Goal: Task Accomplishment & Management: Manage account settings

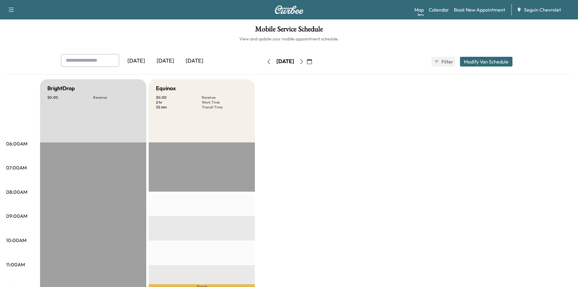
click at [172, 61] on div "[DATE]" at bounding box center [165, 61] width 29 height 14
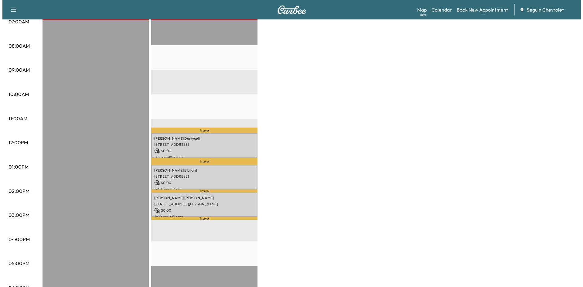
scroll to position [147, 0]
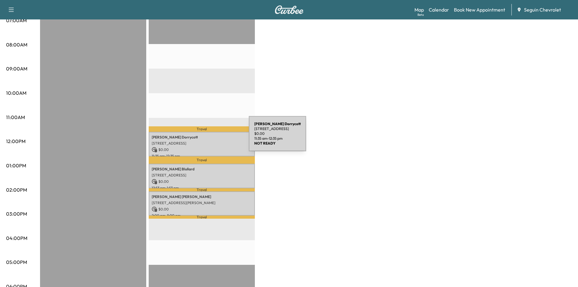
click at [203, 137] on p "[PERSON_NAME]" at bounding box center [202, 137] width 100 height 5
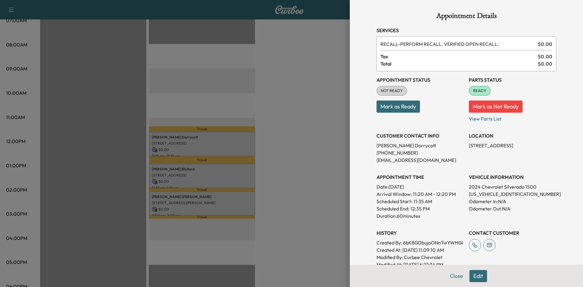
click at [388, 108] on button "Mark as Ready" at bounding box center [397, 106] width 43 height 12
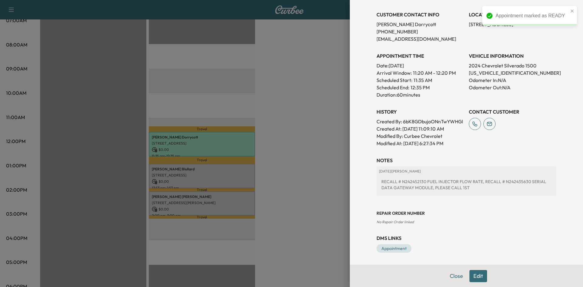
scroll to position [128, 0]
click at [354, 191] on div "Appointment Details Services RECALL - PERFORM RECALL. VERIFIED OPEN RECALL: $ 0…" at bounding box center [466, 143] width 233 height 287
click at [451, 276] on button "Close" at bounding box center [456, 276] width 21 height 12
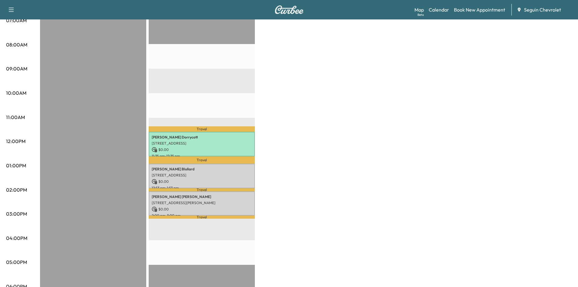
click at [270, 276] on div "BrightDrop $ 0.00 Revenue EST Start Equinox $ 0.00 Revenue 3 hr Work Time 46 mi…" at bounding box center [306, 159] width 532 height 455
click at [219, 170] on div "[PERSON_NAME] [STREET_ADDRESS] $ 0.00 12:53 pm - 1:53 pm" at bounding box center [202, 176] width 106 height 25
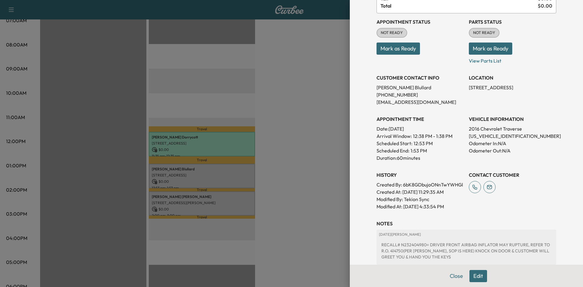
scroll to position [56, 0]
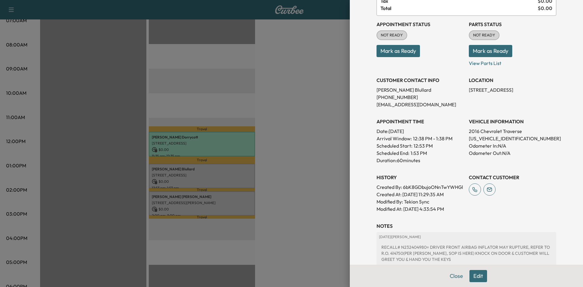
click at [404, 52] on button "Mark as Ready" at bounding box center [397, 51] width 43 height 12
click at [336, 172] on div at bounding box center [291, 143] width 583 height 287
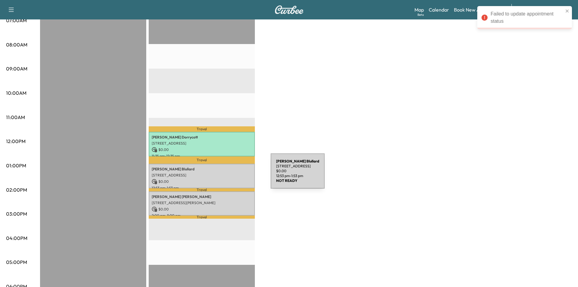
click at [225, 173] on p "[STREET_ADDRESS]" at bounding box center [202, 175] width 100 height 5
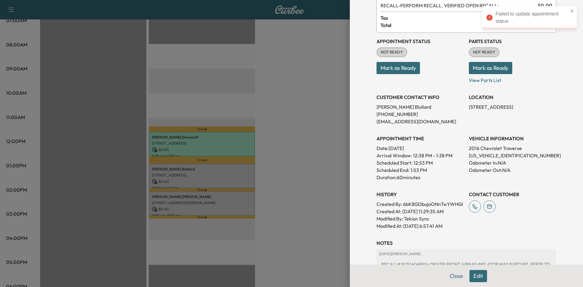
scroll to position [38, 0]
click at [389, 62] on p "Mark as Ready" at bounding box center [419, 65] width 87 height 17
click at [389, 65] on button "Mark as Ready" at bounding box center [397, 68] width 43 height 12
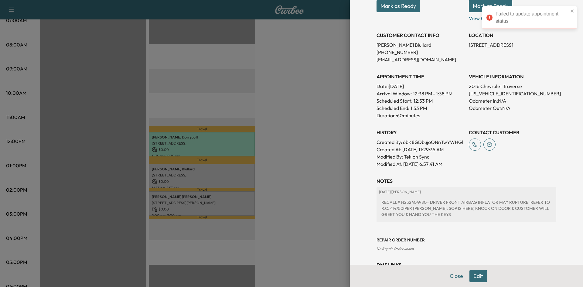
scroll to position [134, 0]
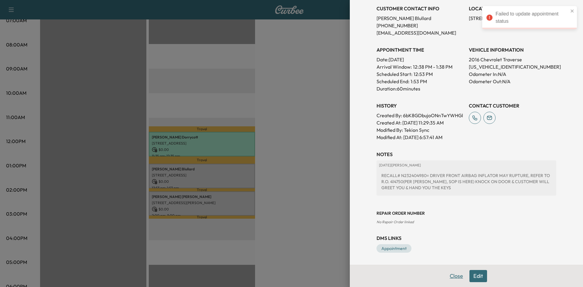
click at [451, 278] on button "Close" at bounding box center [456, 276] width 21 height 12
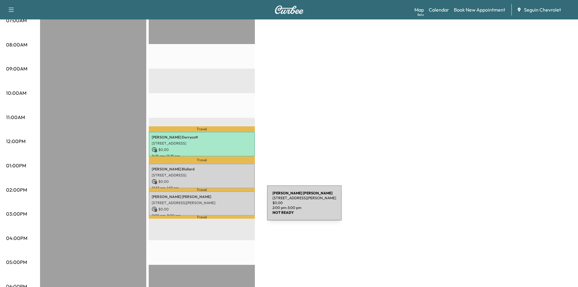
click at [218, 201] on p "[STREET_ADDRESS][PERSON_NAME]" at bounding box center [202, 202] width 100 height 5
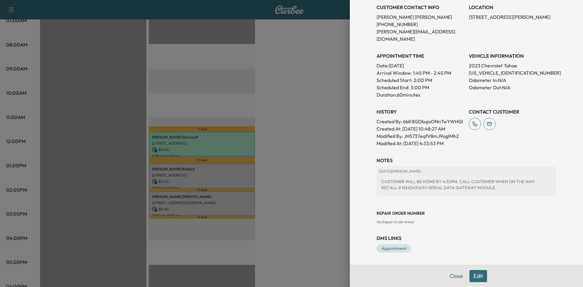
scroll to position [0, 0]
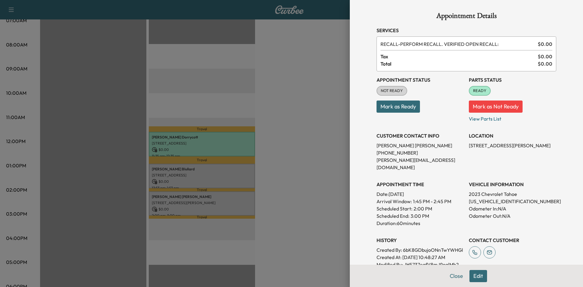
click at [396, 103] on button "Mark as Ready" at bounding box center [397, 106] width 43 height 12
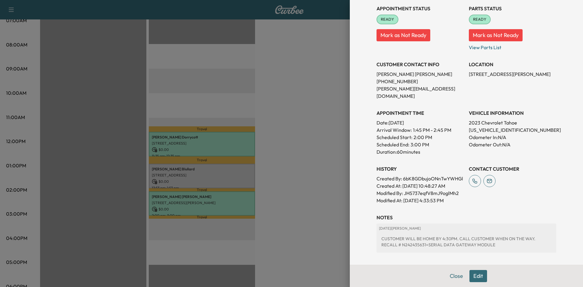
scroll to position [128, 0]
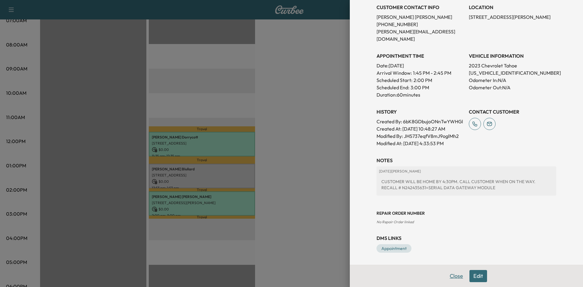
click at [450, 274] on button "Close" at bounding box center [456, 276] width 21 height 12
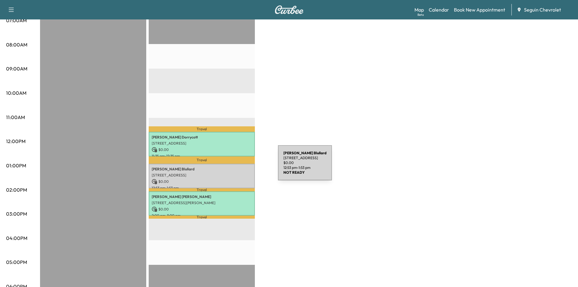
click at [232, 167] on p "[PERSON_NAME]" at bounding box center [202, 169] width 100 height 5
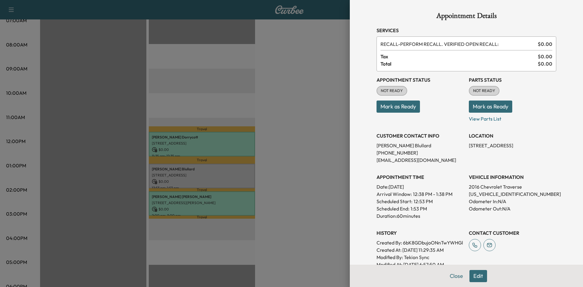
click at [404, 109] on button "Mark as Ready" at bounding box center [397, 106] width 43 height 12
click at [489, 17] on icon at bounding box center [489, 18] width 6 height 6
click at [531, 15] on div "Failed to update appointment status" at bounding box center [531, 17] width 73 height 15
click at [572, 12] on icon "close" at bounding box center [572, 10] width 4 height 5
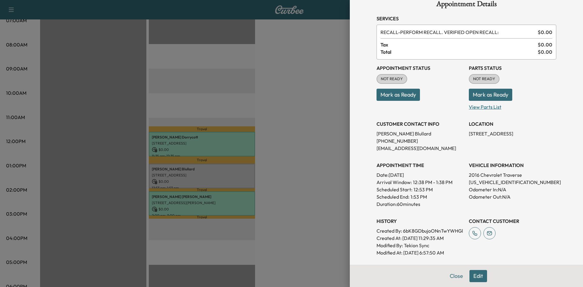
scroll to position [10, 0]
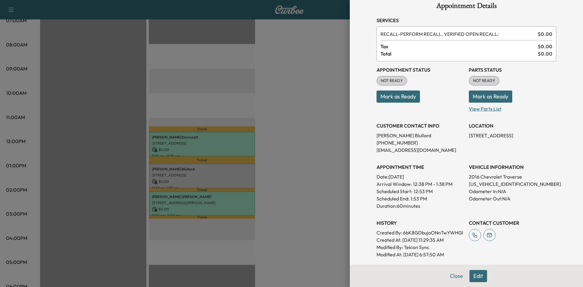
click at [490, 108] on p "View Parts List" at bounding box center [512, 108] width 87 height 10
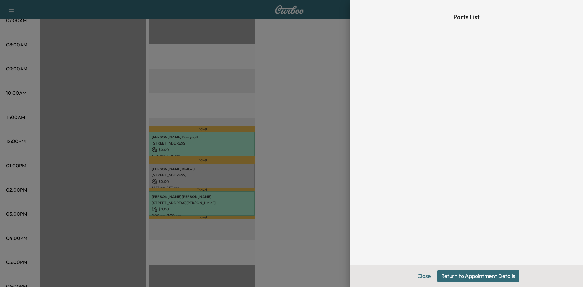
click at [427, 273] on button "Close" at bounding box center [423, 276] width 21 height 12
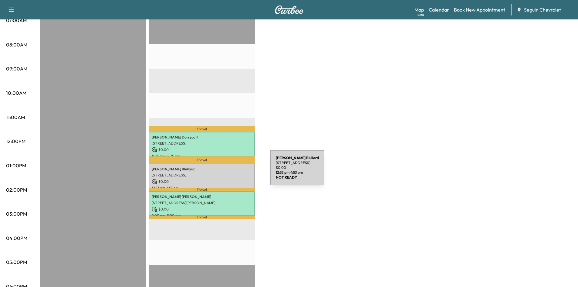
click at [225, 173] on p "[STREET_ADDRESS]" at bounding box center [202, 175] width 100 height 5
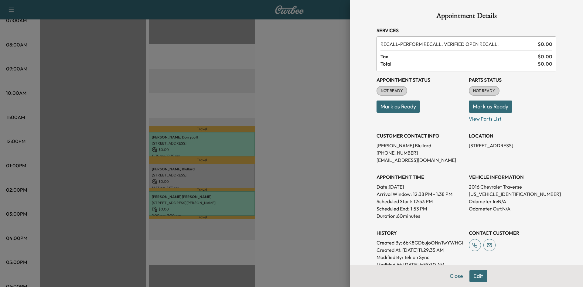
click at [481, 106] on button "Mark as Ready" at bounding box center [490, 106] width 43 height 12
click at [572, 11] on icon "close" at bounding box center [571, 10] width 3 height 3
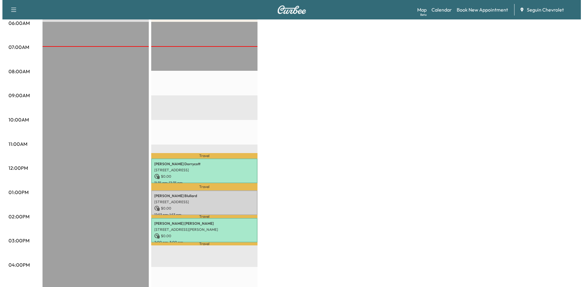
scroll to position [124, 0]
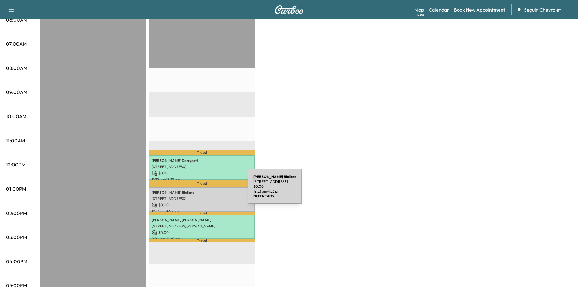
click at [202, 191] on p "[PERSON_NAME]" at bounding box center [202, 192] width 100 height 5
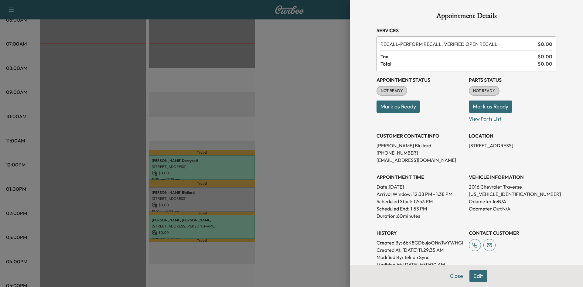
click at [388, 103] on button "Mark as Ready" at bounding box center [397, 106] width 43 height 12
click at [489, 16] on icon at bounding box center [489, 18] width 6 height 6
click at [571, 11] on icon "close" at bounding box center [572, 10] width 4 height 5
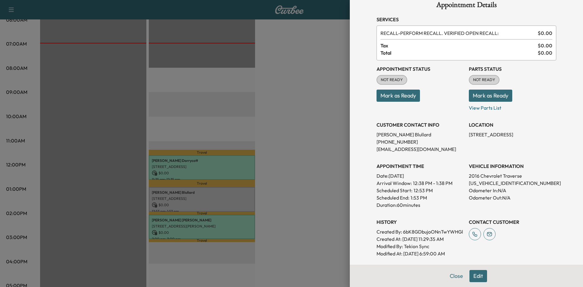
scroll to position [0, 0]
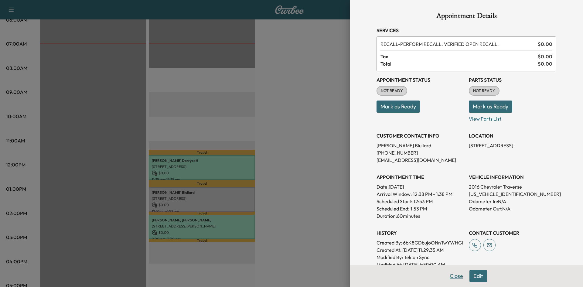
click at [456, 279] on button "Close" at bounding box center [456, 276] width 21 height 12
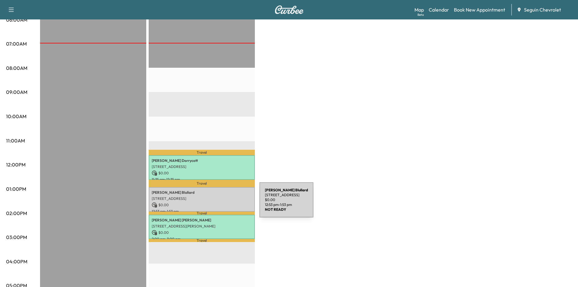
click at [214, 203] on p "$ 0.00" at bounding box center [202, 204] width 100 height 5
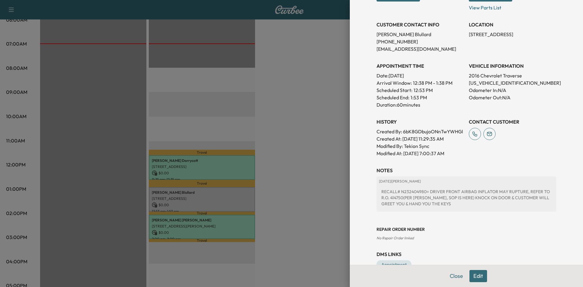
scroll to position [111, 0]
click at [469, 274] on button "Edit" at bounding box center [478, 276] width 18 height 12
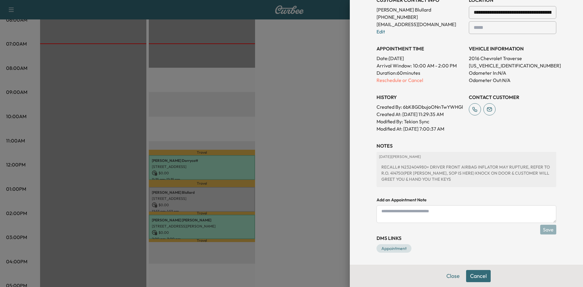
scroll to position [156, 0]
click at [449, 275] on button "Close" at bounding box center [452, 276] width 21 height 12
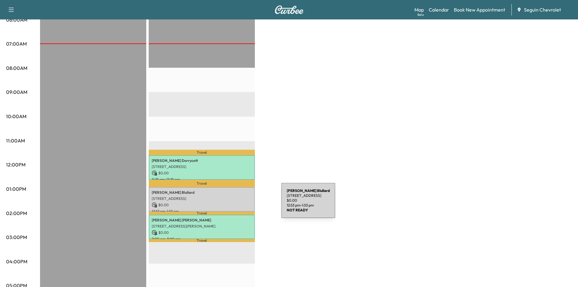
click at [236, 204] on p "$ 0.00" at bounding box center [202, 204] width 100 height 5
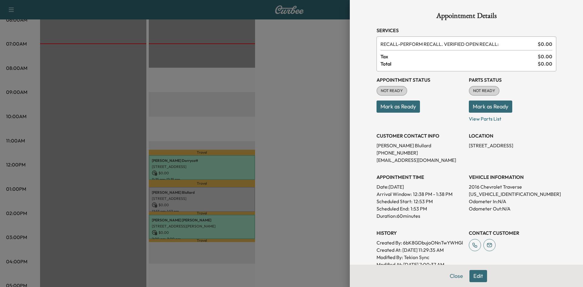
click at [408, 105] on button "Mark as Ready" at bounding box center [397, 106] width 43 height 12
click at [0, 212] on div at bounding box center [291, 143] width 583 height 287
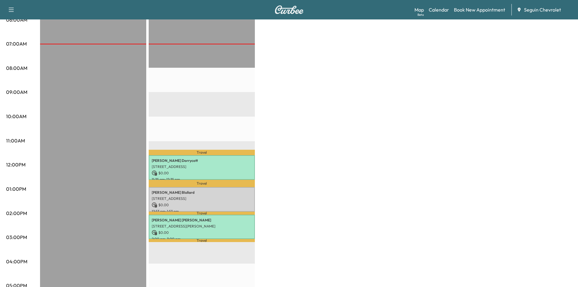
click at [480, 45] on div "BrightDrop $ 0.00 Revenue EST Start Equinox $ 0.00 Revenue 3 hr Work Time 46 mi…" at bounding box center [306, 182] width 532 height 455
click at [204, 198] on p "[STREET_ADDRESS]" at bounding box center [202, 198] width 100 height 5
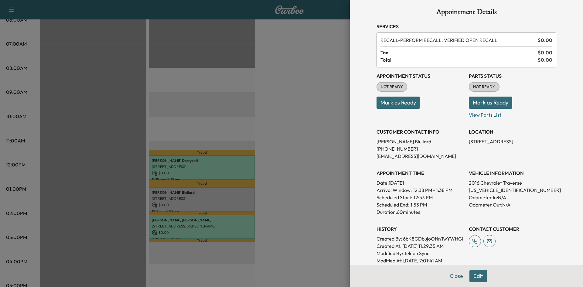
scroll to position [0, 0]
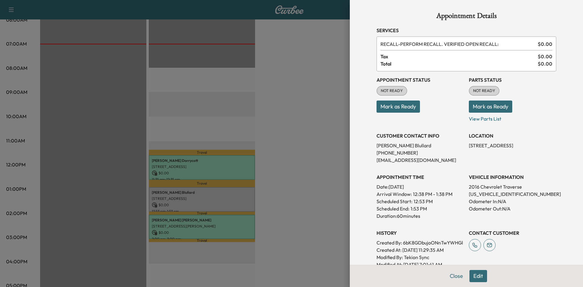
click at [392, 107] on button "Mark as Ready" at bounding box center [397, 106] width 43 height 12
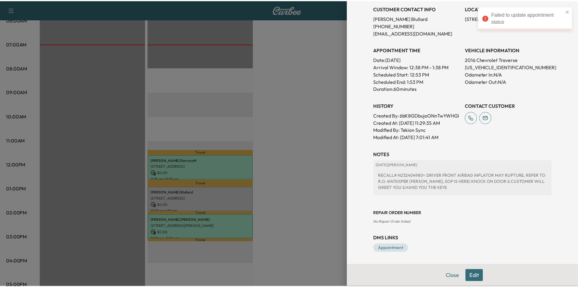
scroll to position [133, 0]
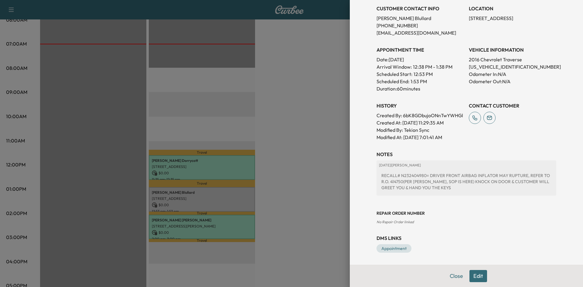
click at [393, 182] on div "RECALL# N232404980= DRIVER FRONT AIRBAG INFLATOR MAY RUPTURE, REFER TO R.O. 414…" at bounding box center [466, 181] width 175 height 23
copy div "414750"
click at [446, 273] on button "Close" at bounding box center [456, 276] width 21 height 12
